Goal: Task Accomplishment & Management: Manage account settings

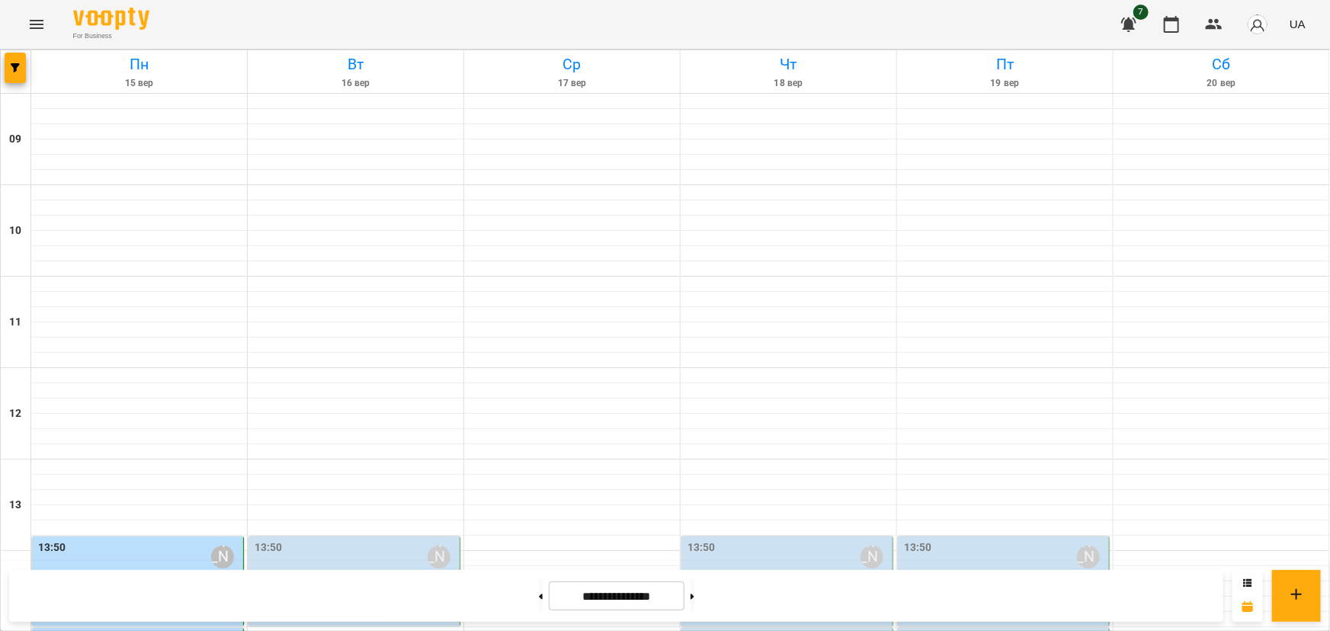
scroll to position [415, 0]
click at [53, 540] on label "13:50" at bounding box center [52, 548] width 28 height 17
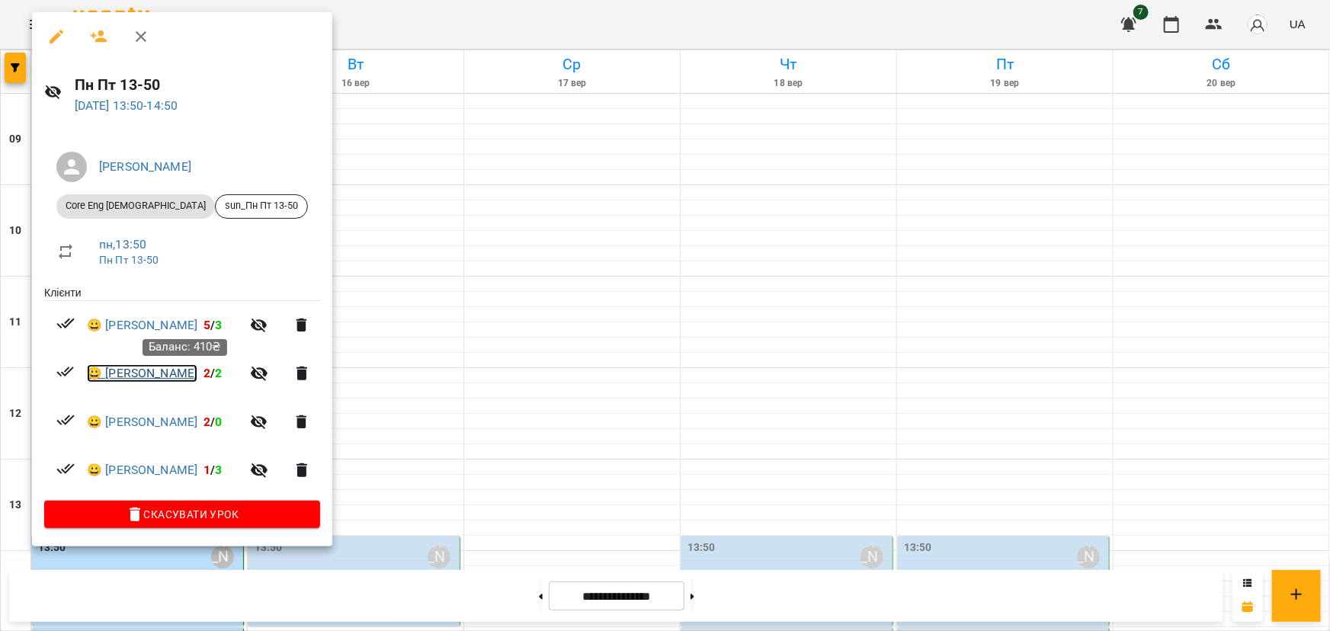
click at [197, 376] on link "😀 [PERSON_NAME]" at bounding box center [142, 373] width 110 height 18
